Goal: Find specific page/section: Find specific page/section

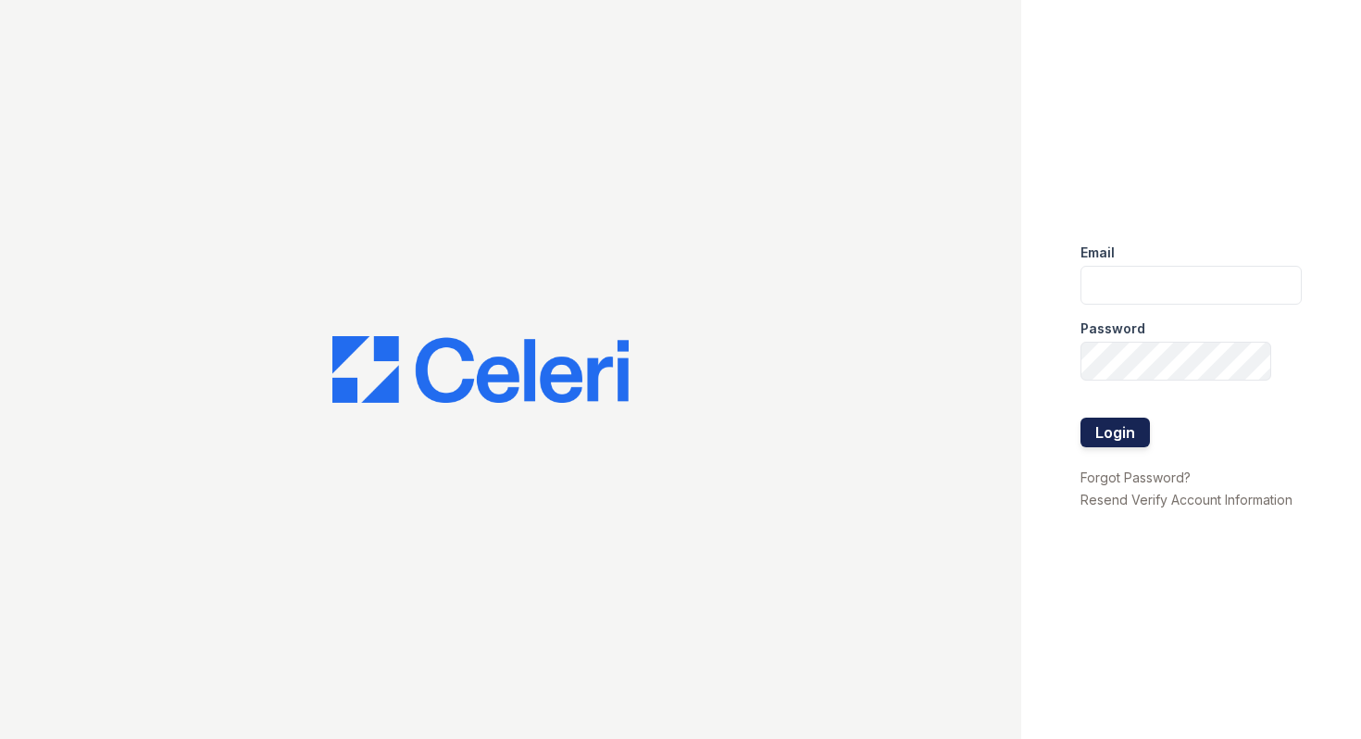
type input "summerhouse@nmresidential.com"
click at [1119, 430] on button "Login" at bounding box center [1114, 433] width 69 height 30
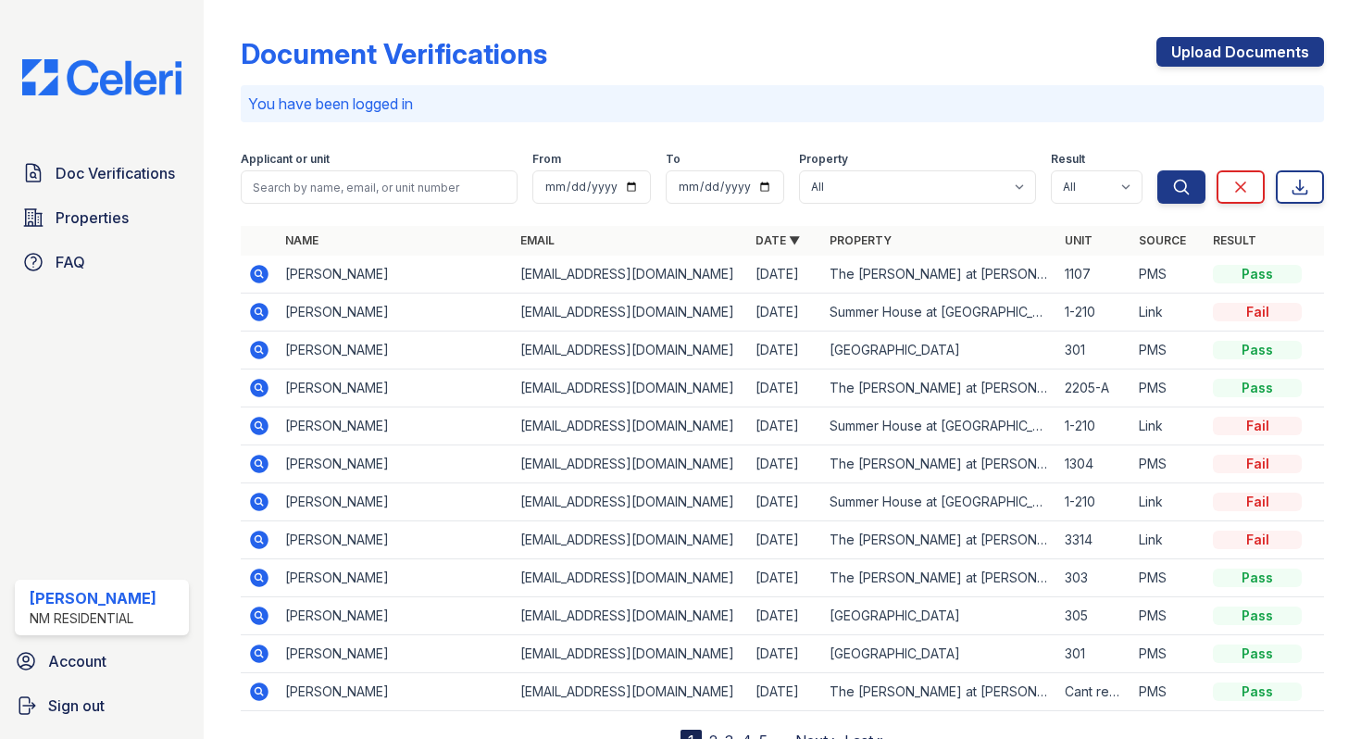
scroll to position [76, 0]
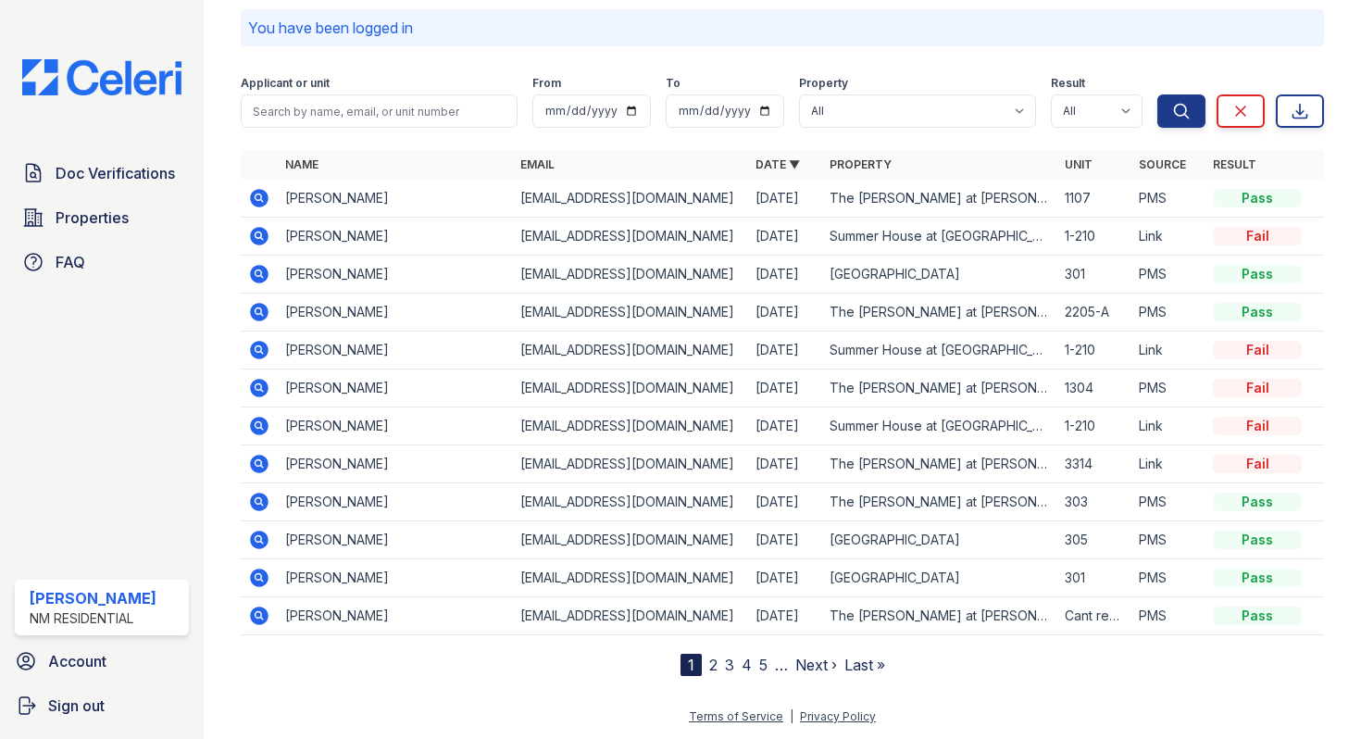
click at [709, 662] on link "2" at bounding box center [713, 664] width 8 height 19
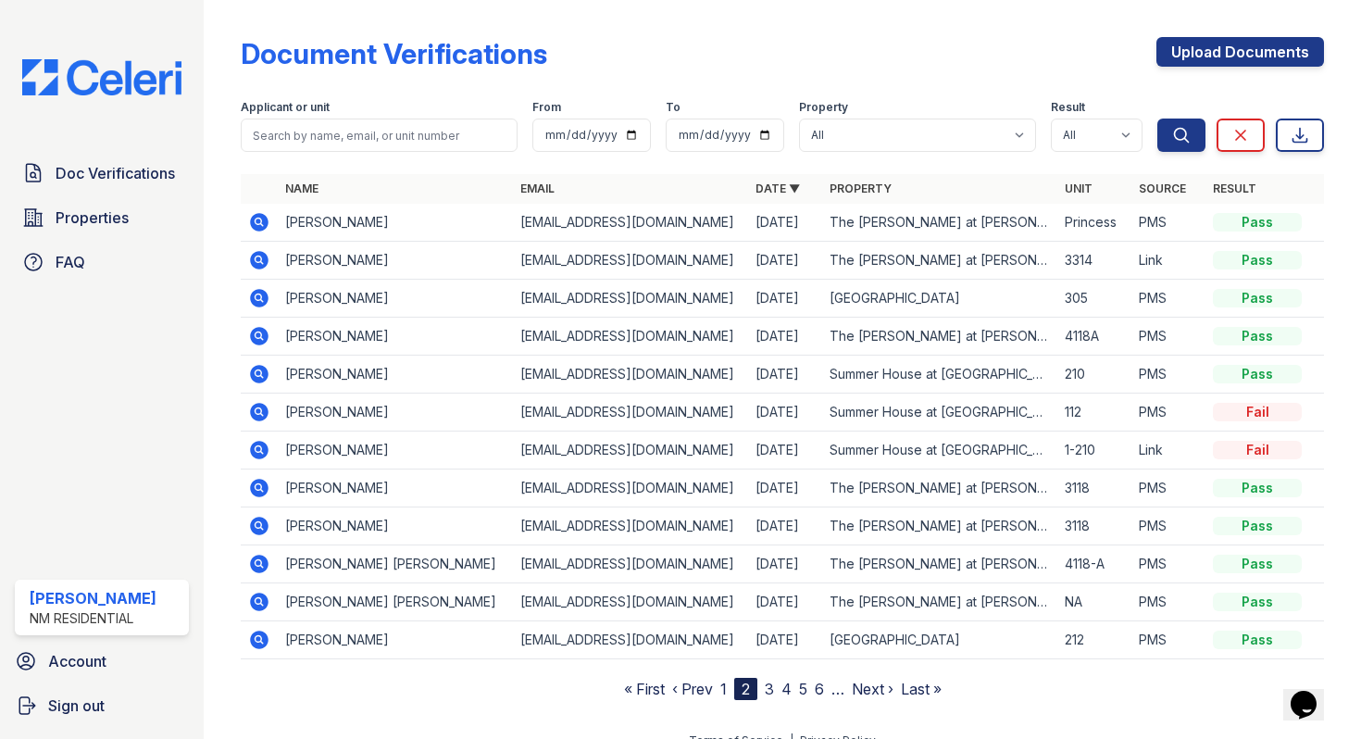
click at [765, 688] on link "3" at bounding box center [769, 689] width 9 height 19
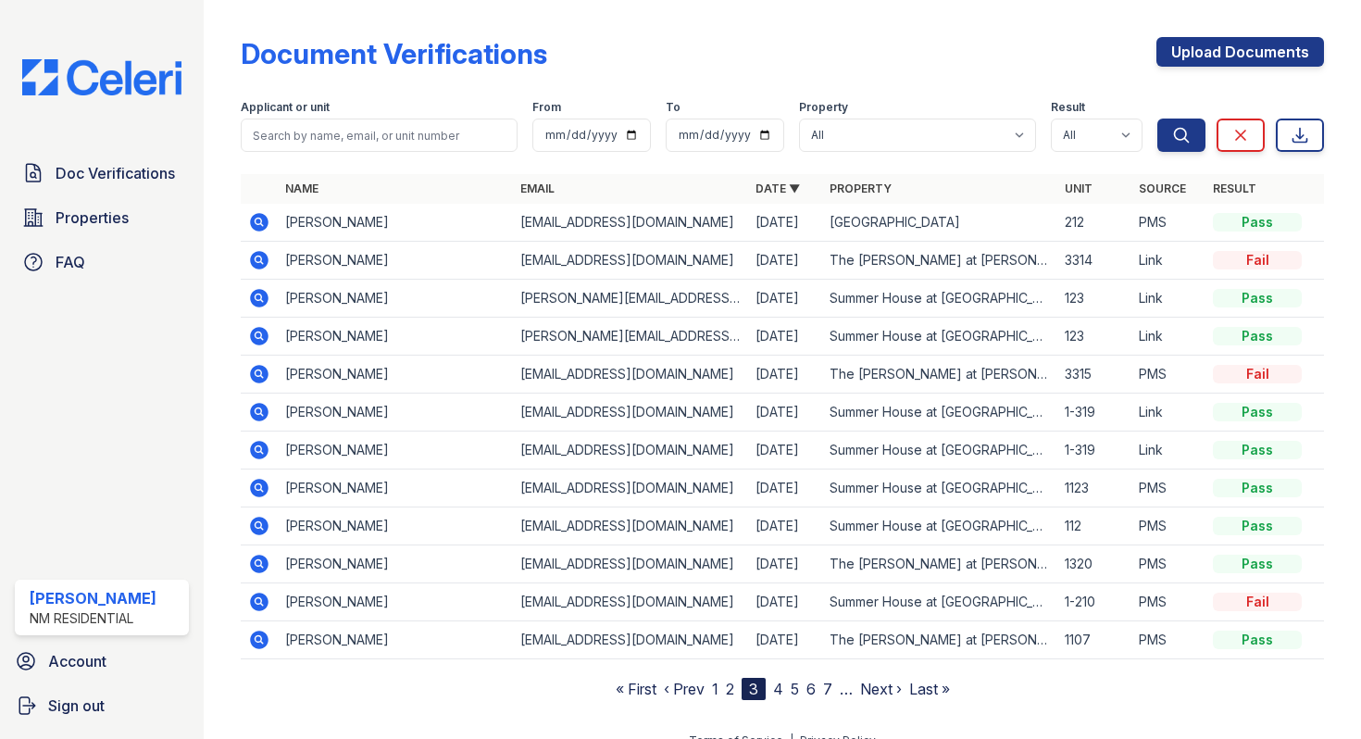
click at [773, 690] on link "4" at bounding box center [778, 689] width 10 height 19
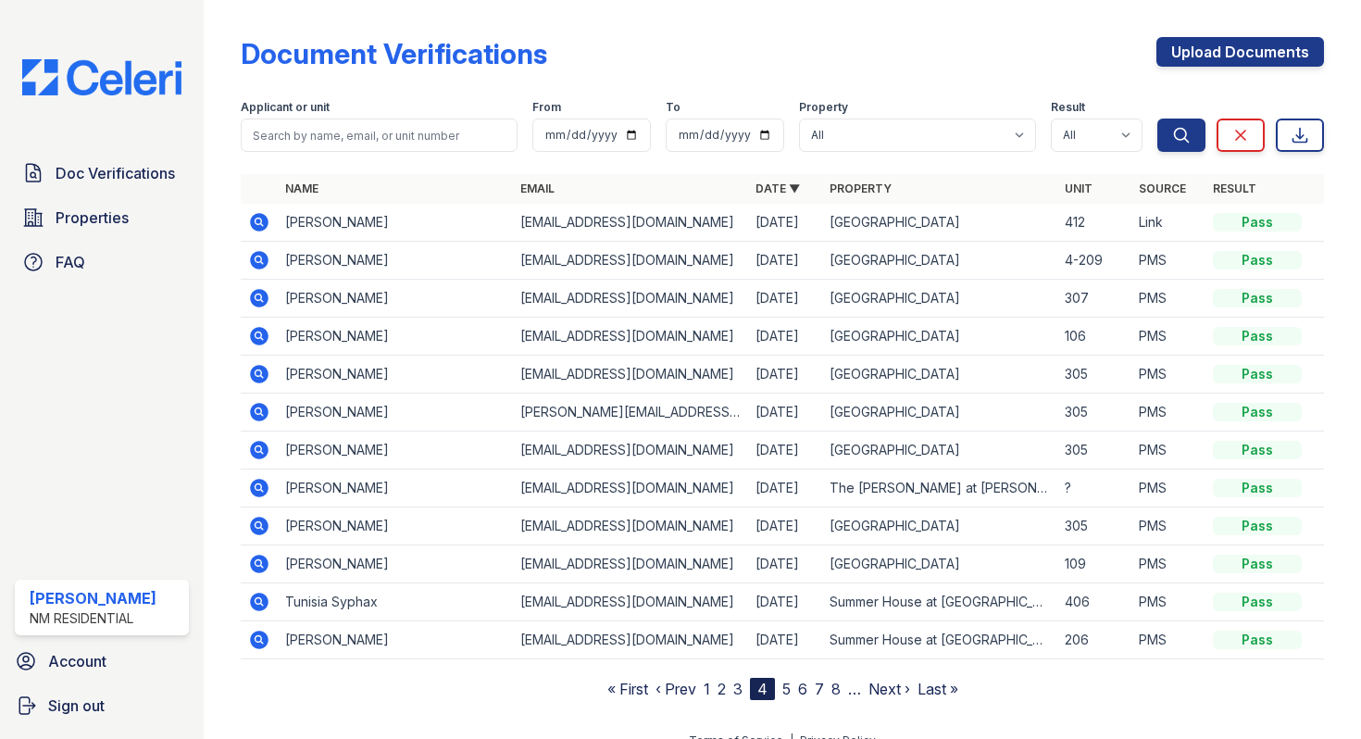
click at [782, 690] on link "5" at bounding box center [786, 689] width 8 height 19
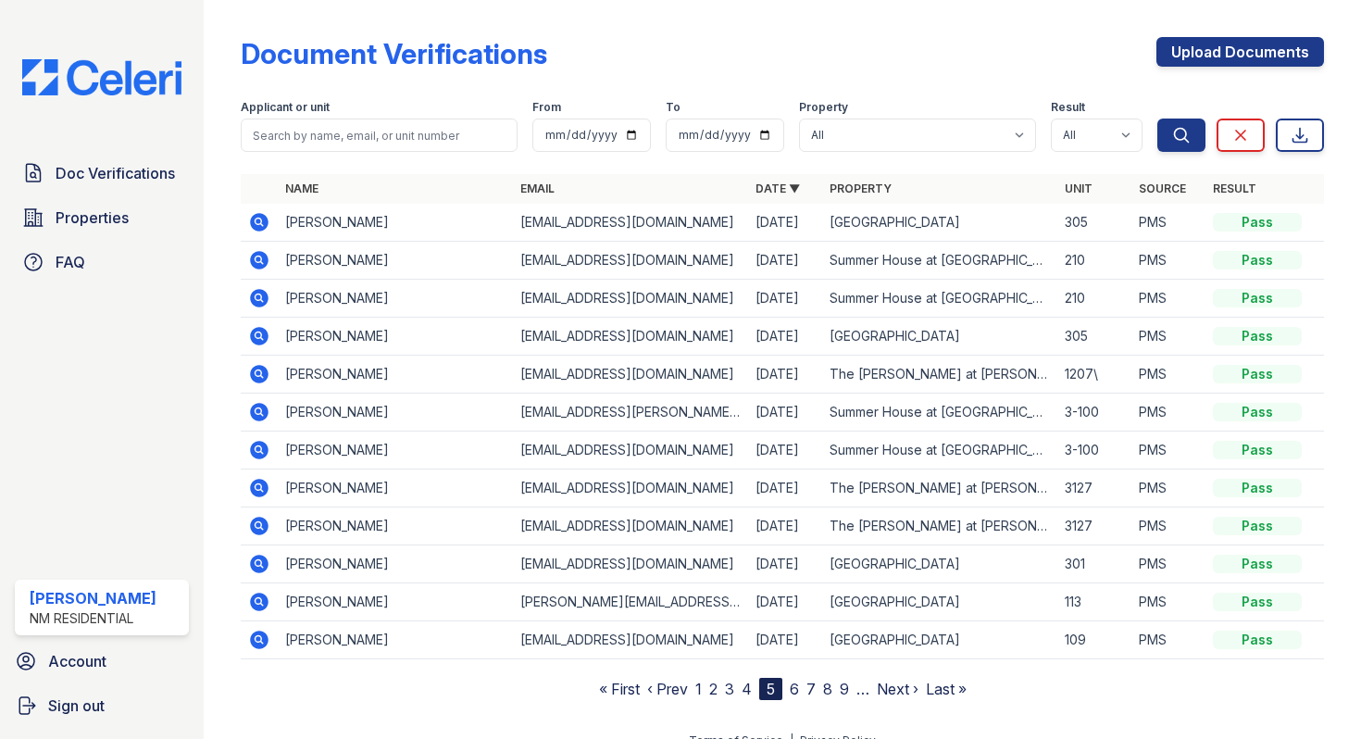
click at [368, 448] on td "Amanda Morris" at bounding box center [395, 450] width 235 height 38
click at [334, 554] on td "Ryan Schroeder" at bounding box center [395, 564] width 235 height 38
click at [265, 448] on icon at bounding box center [259, 450] width 19 height 19
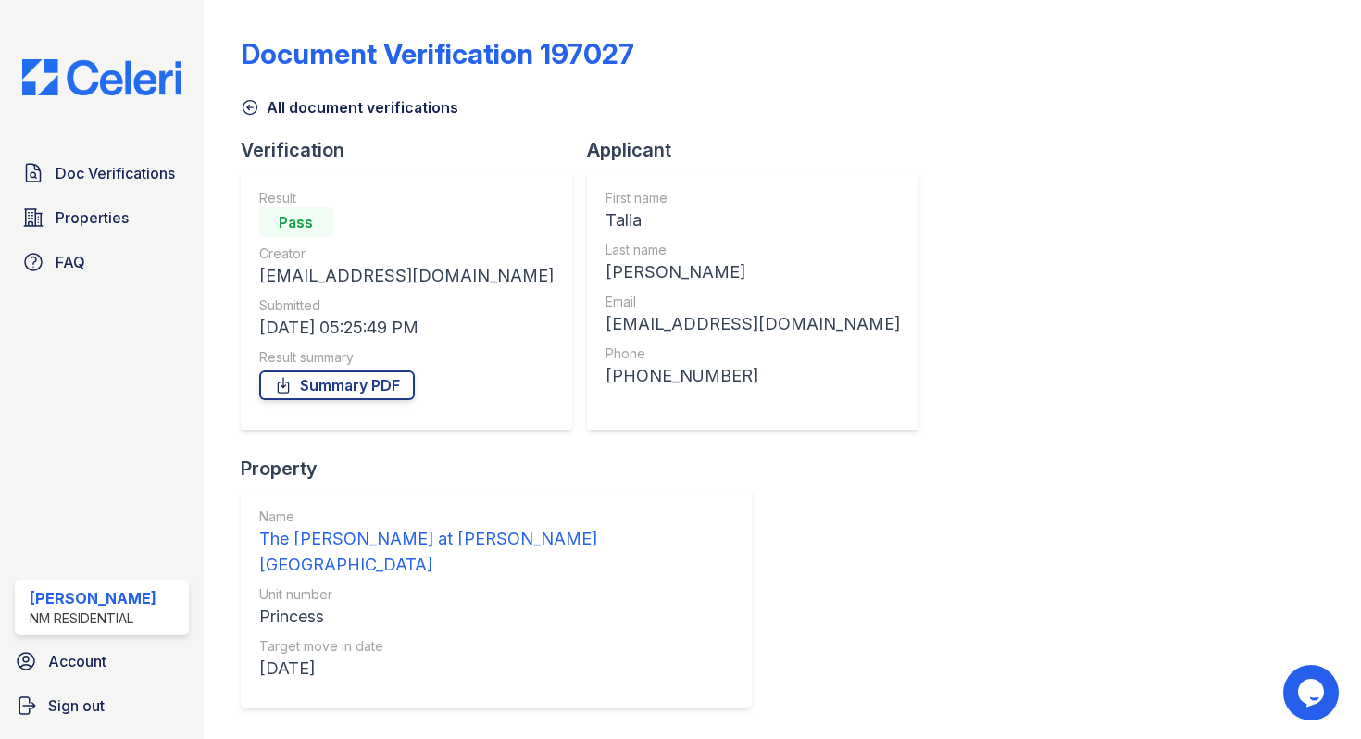
scroll to position [87, 0]
